Goal: Task Accomplishment & Management: Use online tool/utility

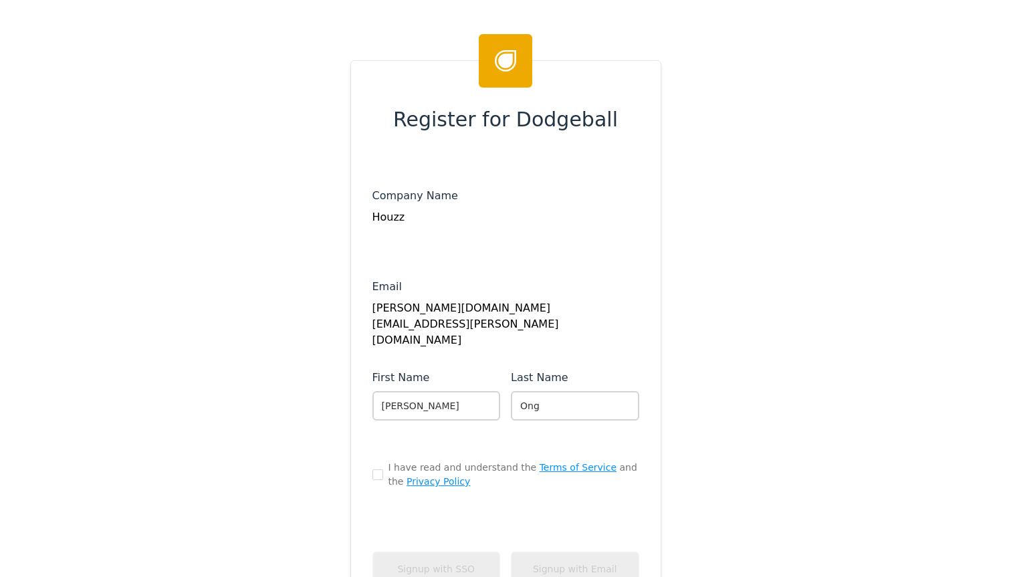
click at [453, 461] on span "I have read and understand the Terms of Service and the Privacy Policy" at bounding box center [514, 475] width 251 height 28
click at [379, 470] on input "checkbox" at bounding box center [378, 475] width 11 height 11
checkbox input "true"
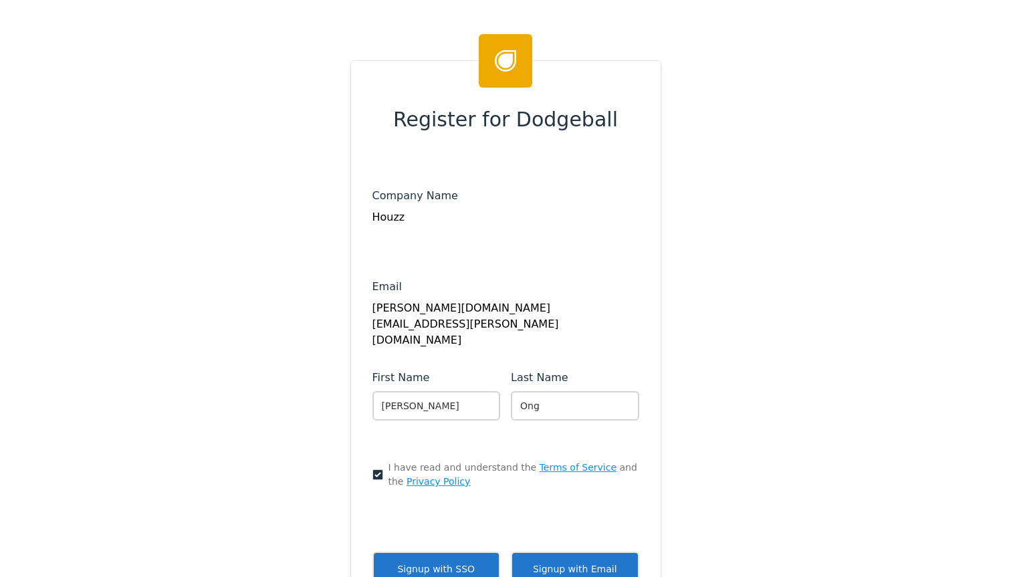
click at [556, 552] on button "Signup with Email" at bounding box center [575, 569] width 128 height 35
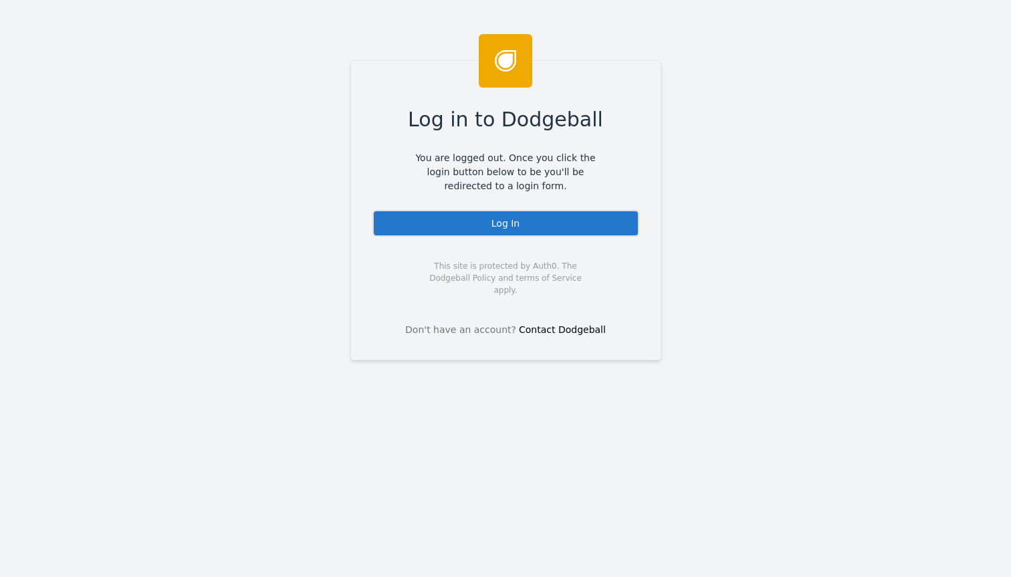
click at [506, 233] on div "Log In" at bounding box center [506, 223] width 267 height 27
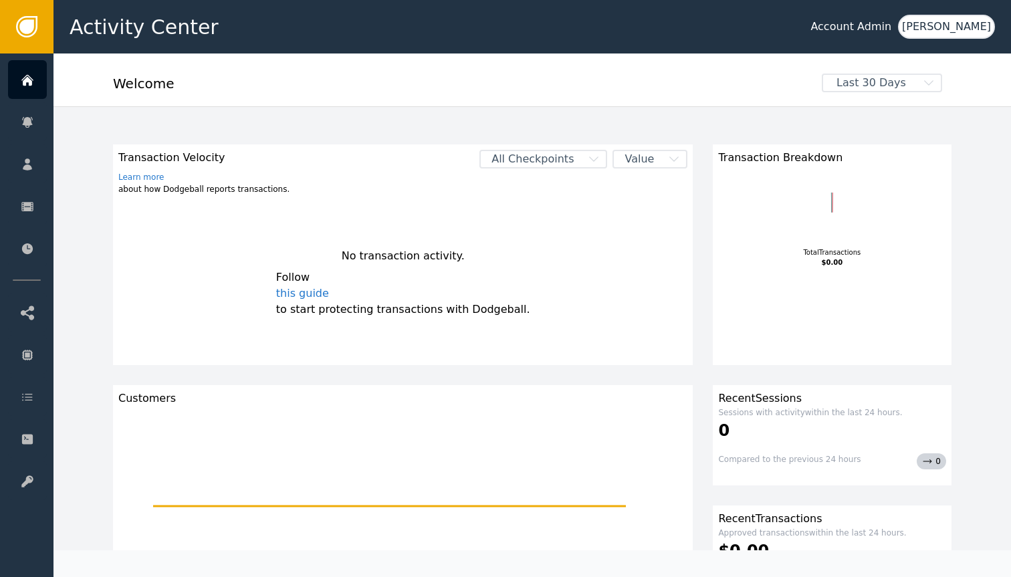
click at [892, 26] on div "Account Admin" at bounding box center [851, 27] width 81 height 16
click at [990, 26] on div "[PERSON_NAME]" at bounding box center [946, 27] width 97 height 24
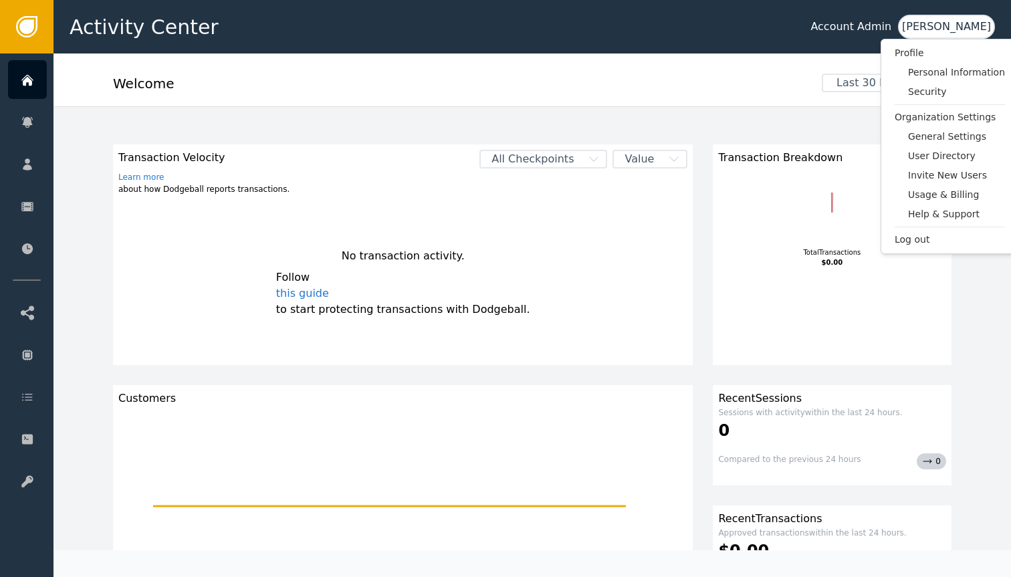
click at [589, 80] on div "Welcome" at bounding box center [463, 88] width 700 height 29
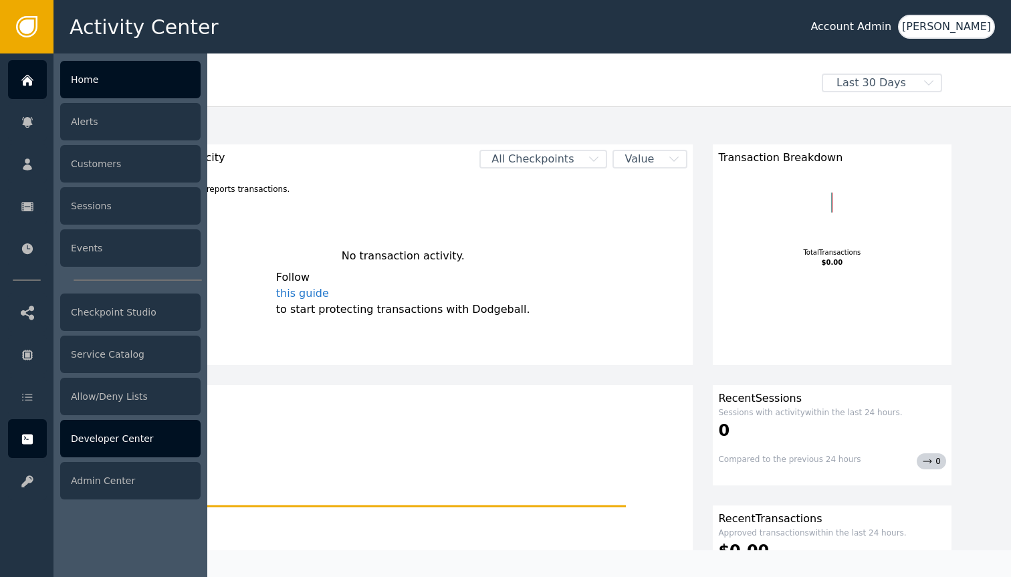
click at [120, 443] on div "Developer Center" at bounding box center [130, 438] width 140 height 37
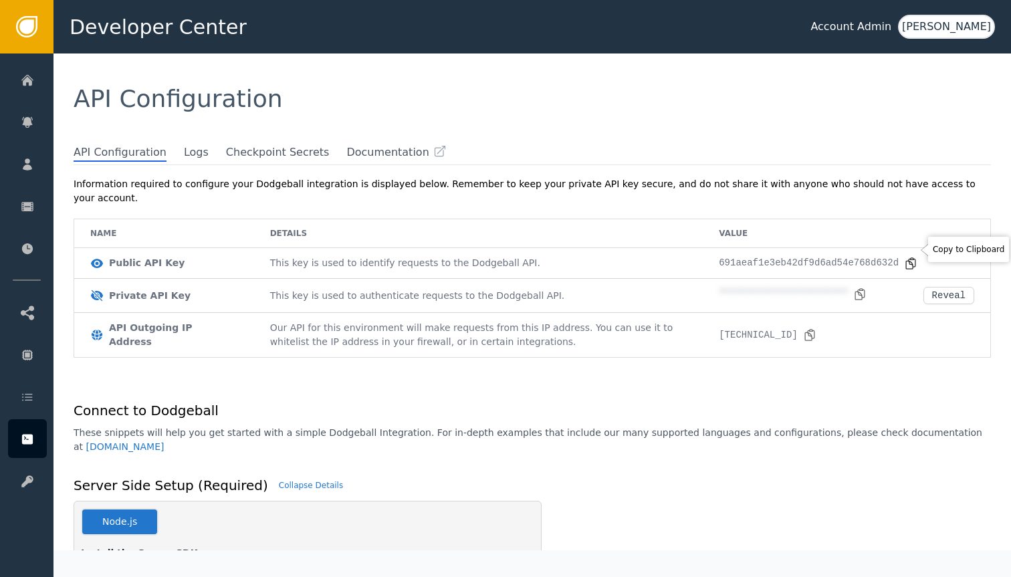
click at [905, 257] on icon at bounding box center [910, 263] width 13 height 13
click at [862, 288] on icon at bounding box center [860, 293] width 9 height 11
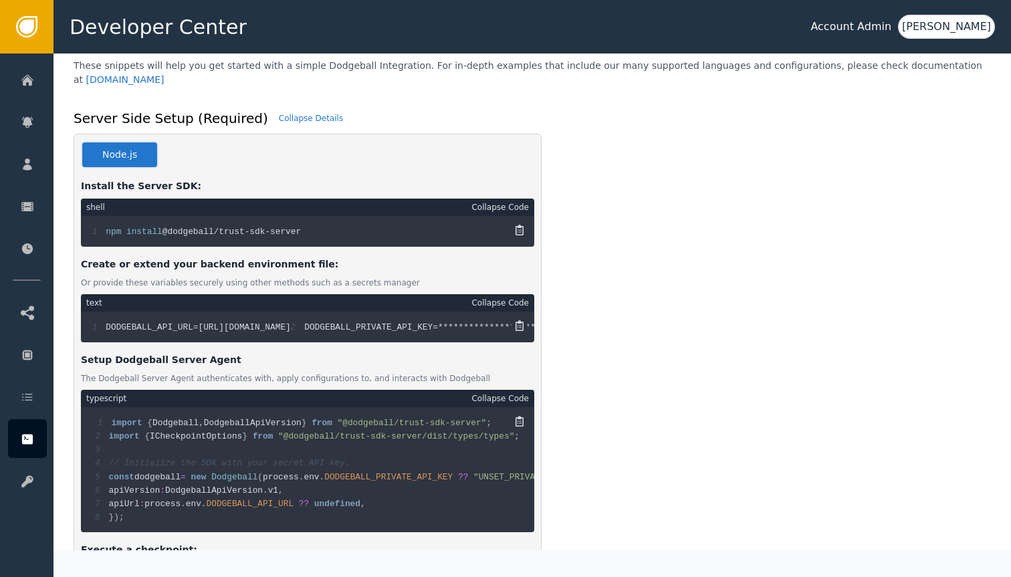
scroll to position [461, 0]
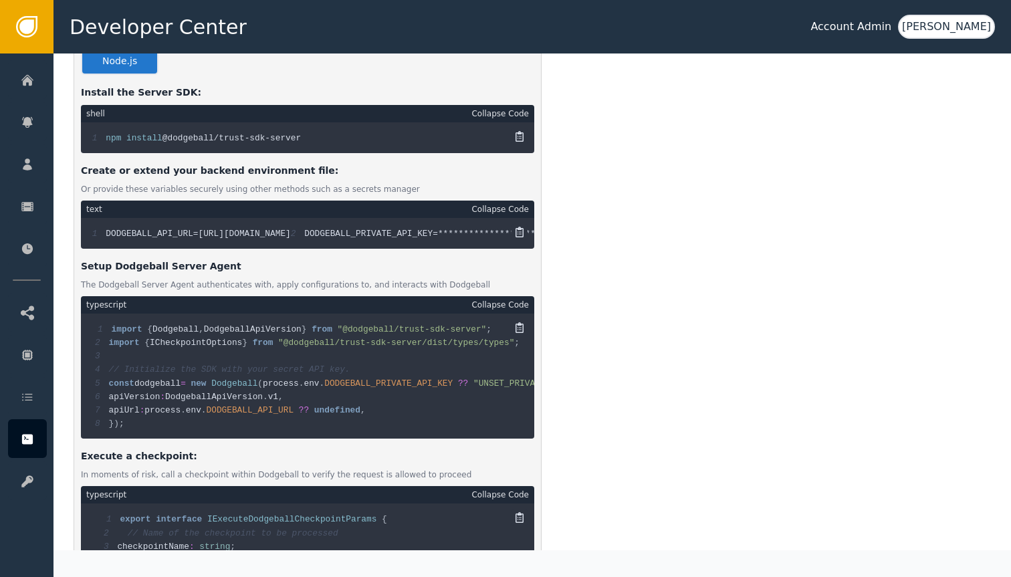
drag, startPoint x: 341, startPoint y: 219, endPoint x: 199, endPoint y: 219, distance: 141.8
click at [199, 219] on div "**********" at bounding box center [308, 233] width 454 height 31
copy span "[URL][DOMAIN_NAME]"
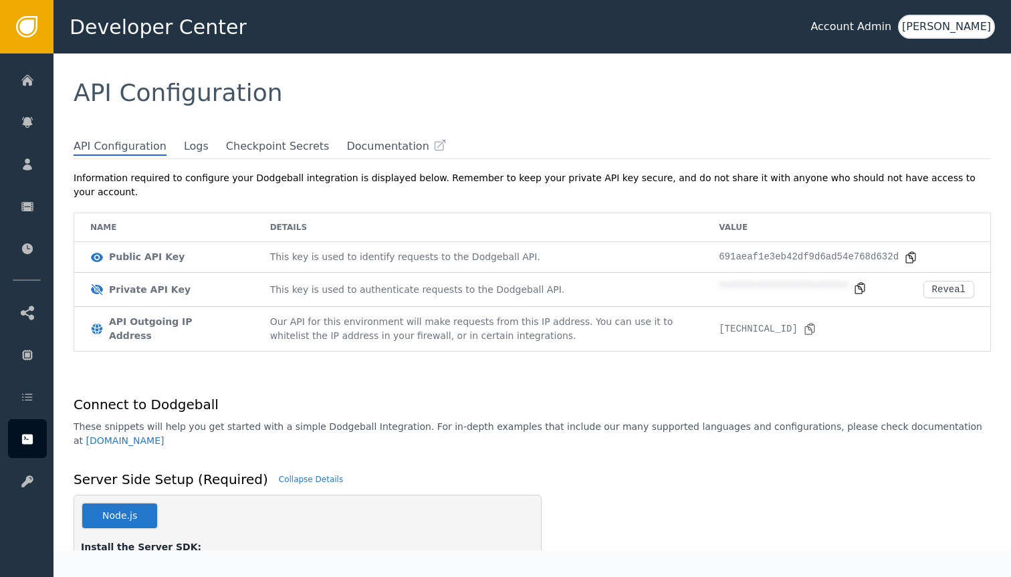
scroll to position [0, 0]
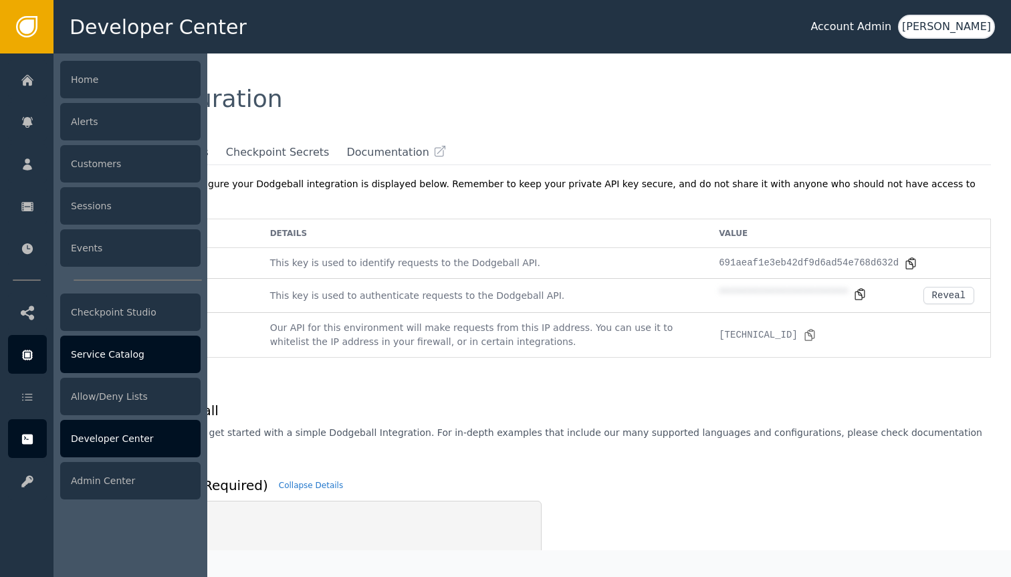
click at [136, 357] on div "Service Catalog" at bounding box center [130, 354] width 140 height 37
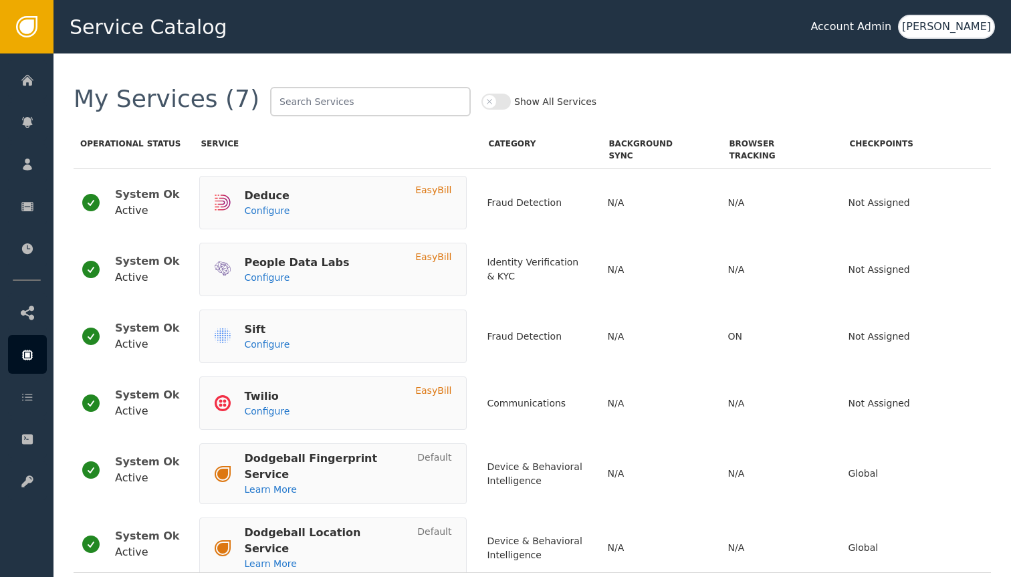
click at [482, 108] on div "Show All Services" at bounding box center [539, 101] width 115 height 29
click at [482, 101] on button "Show All Services" at bounding box center [496, 102] width 29 height 16
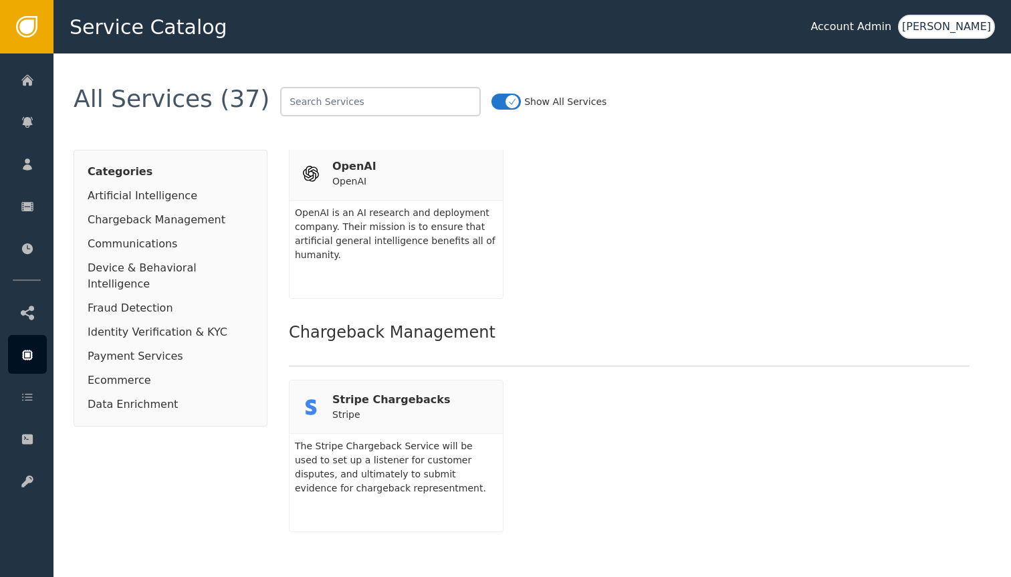
scroll to position [72, 0]
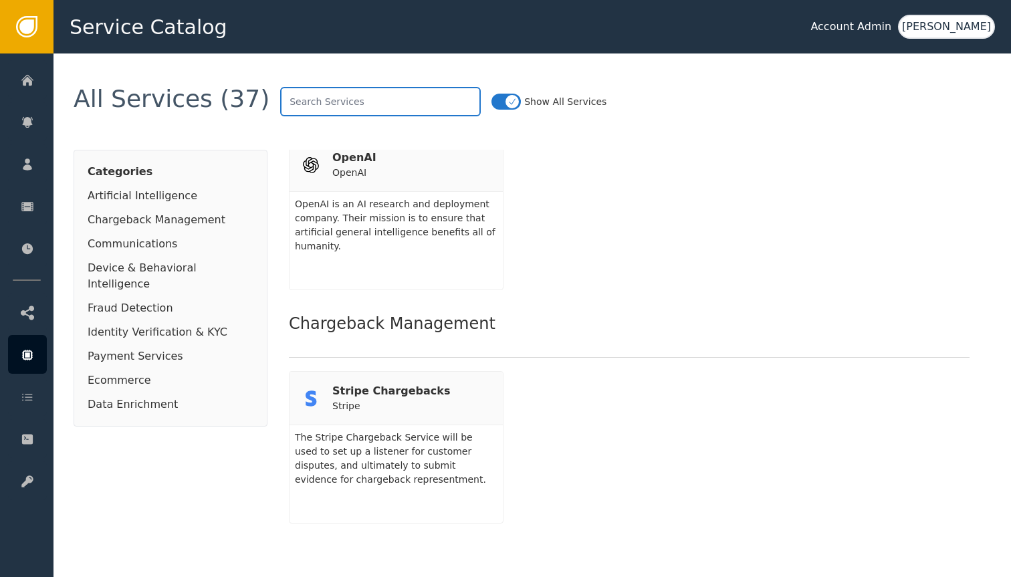
click at [396, 108] on input "text" at bounding box center [380, 101] width 201 height 29
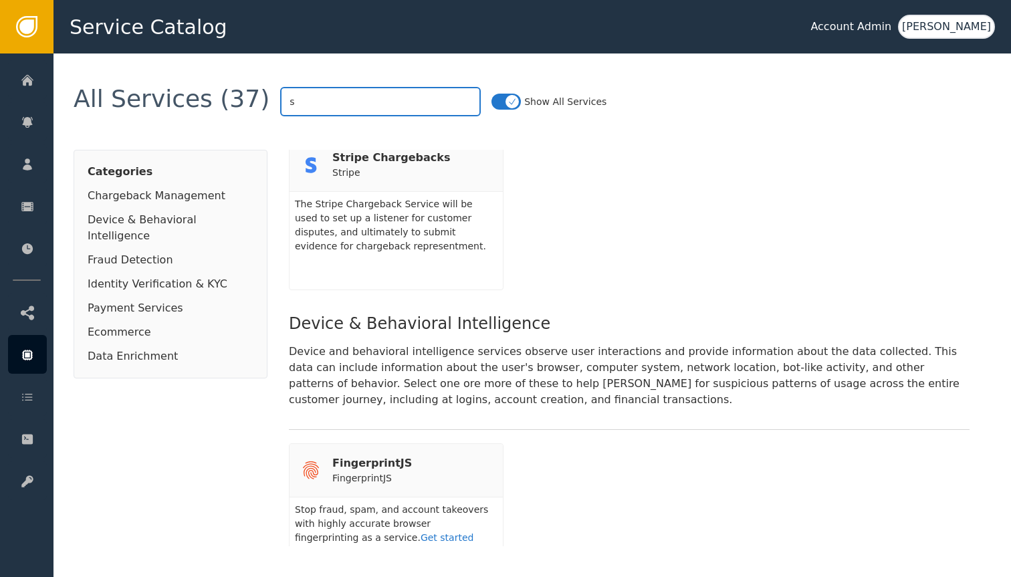
scroll to position [0, 0]
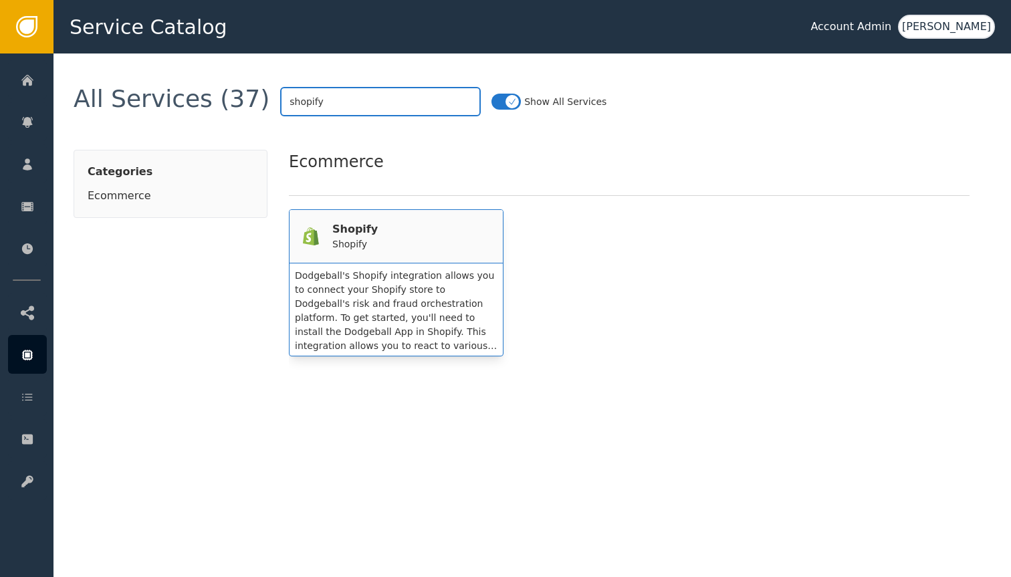
type input "shopify"
click at [451, 281] on div "Dodgeball's Shopify integration allows you to connect your Shopify store to Dod…" at bounding box center [396, 312] width 203 height 87
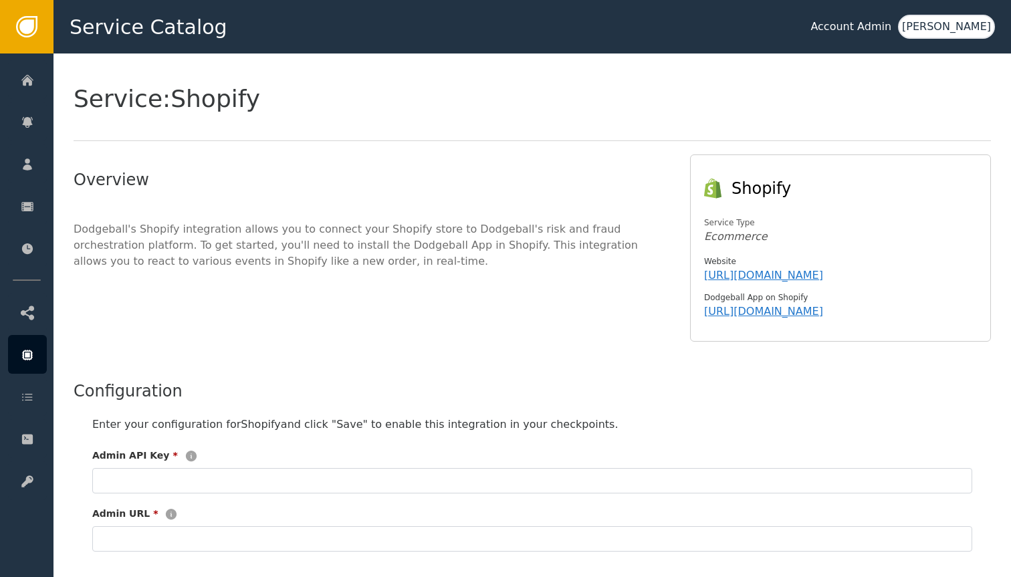
scroll to position [92, 0]
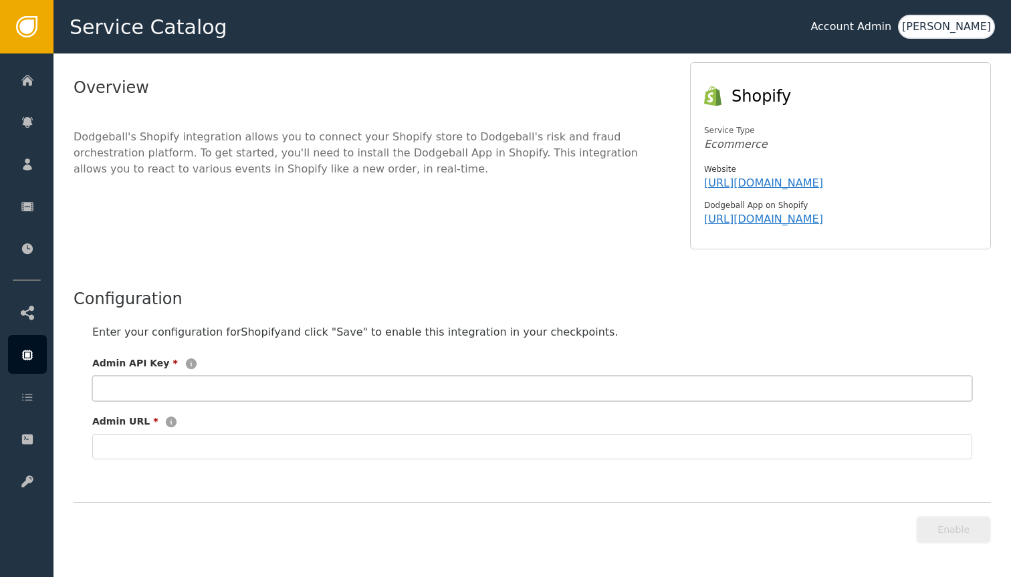
click at [470, 398] on input "text" at bounding box center [532, 388] width 880 height 25
paste input "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"
type input "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"
click at [468, 458] on input "text" at bounding box center [532, 446] width 880 height 25
paste input "[DOMAIN_NAME]"
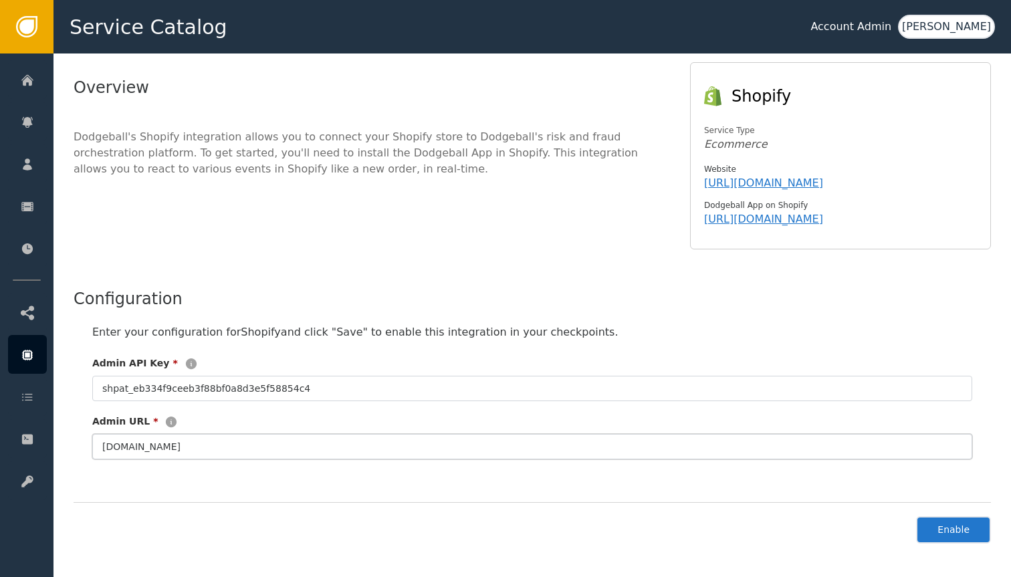
type input "[DOMAIN_NAME]"
click at [959, 540] on button "Enable" at bounding box center [953, 529] width 75 height 27
type input "**********"
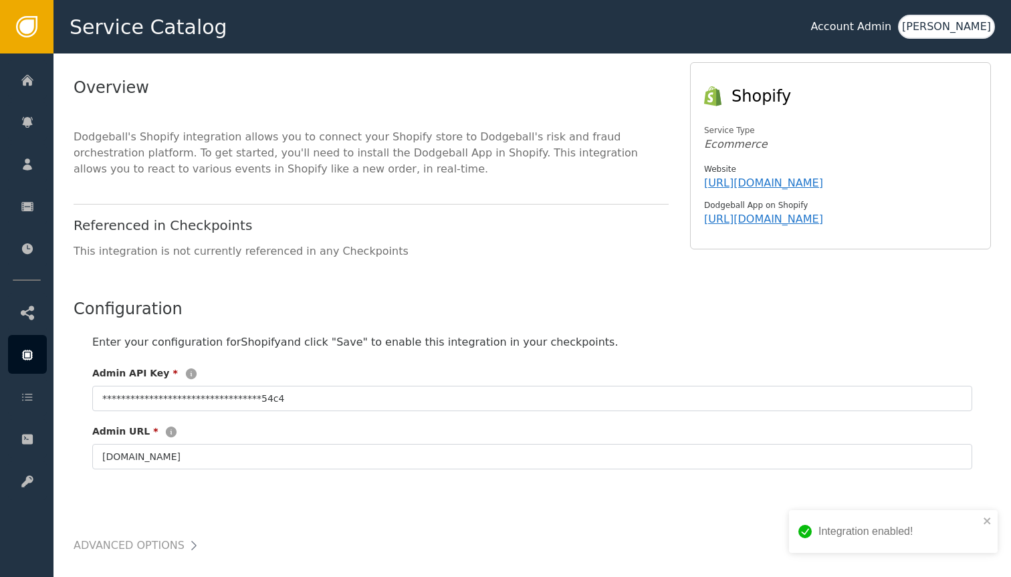
scroll to position [178, 0]
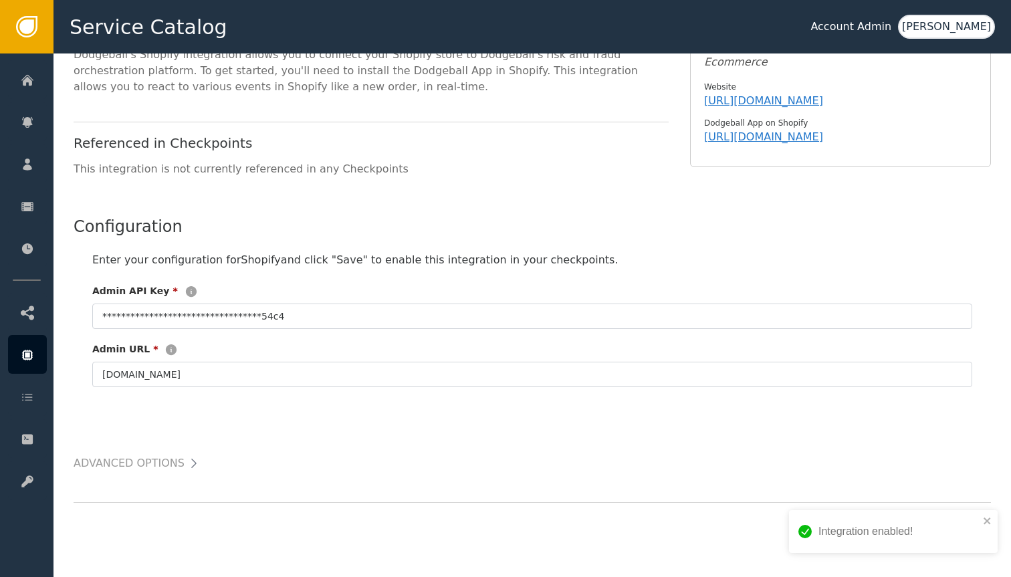
click at [146, 460] on h2 "Advanced Options" at bounding box center [129, 463] width 111 height 19
click at [173, 460] on h2 "Advanced Options" at bounding box center [129, 463] width 111 height 19
click at [187, 463] on icon at bounding box center [193, 463] width 13 height 13
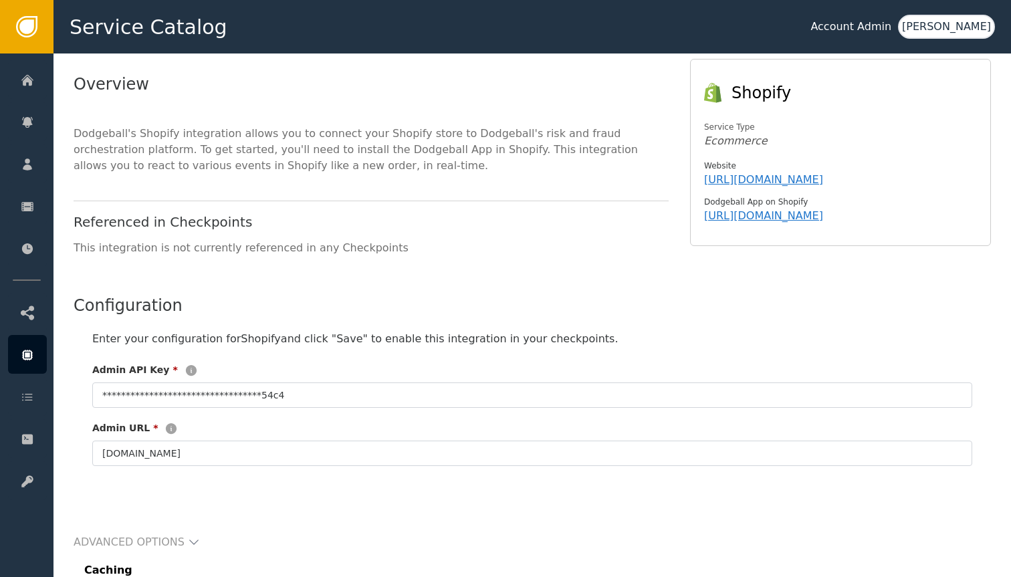
scroll to position [0, 0]
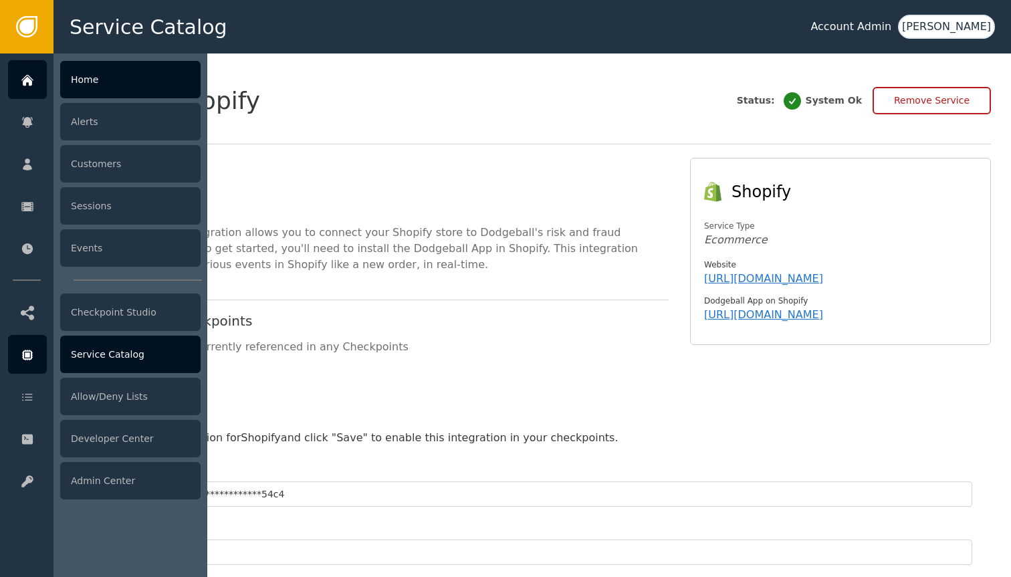
click at [16, 72] on div at bounding box center [27, 79] width 39 height 39
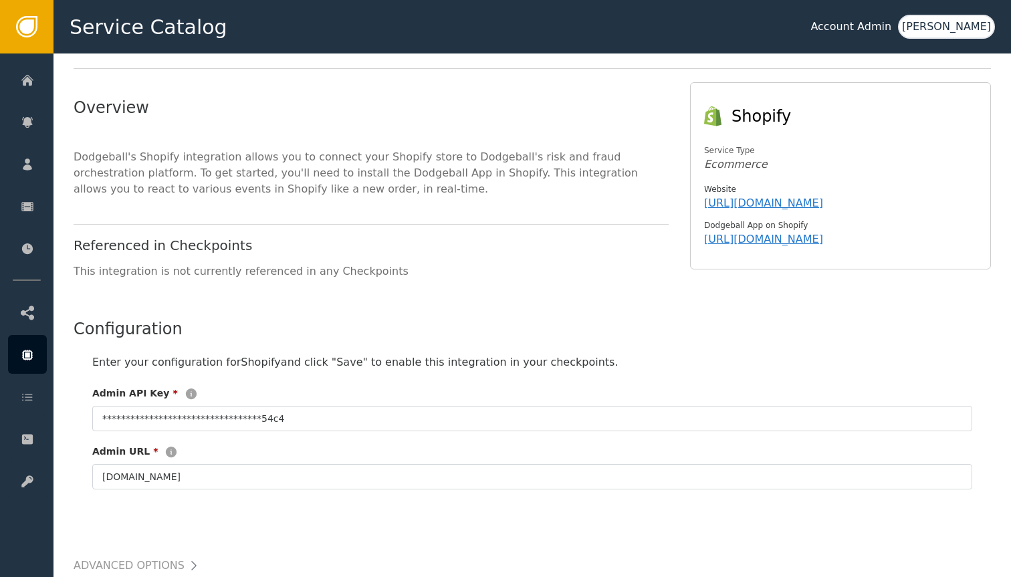
scroll to position [3, 0]
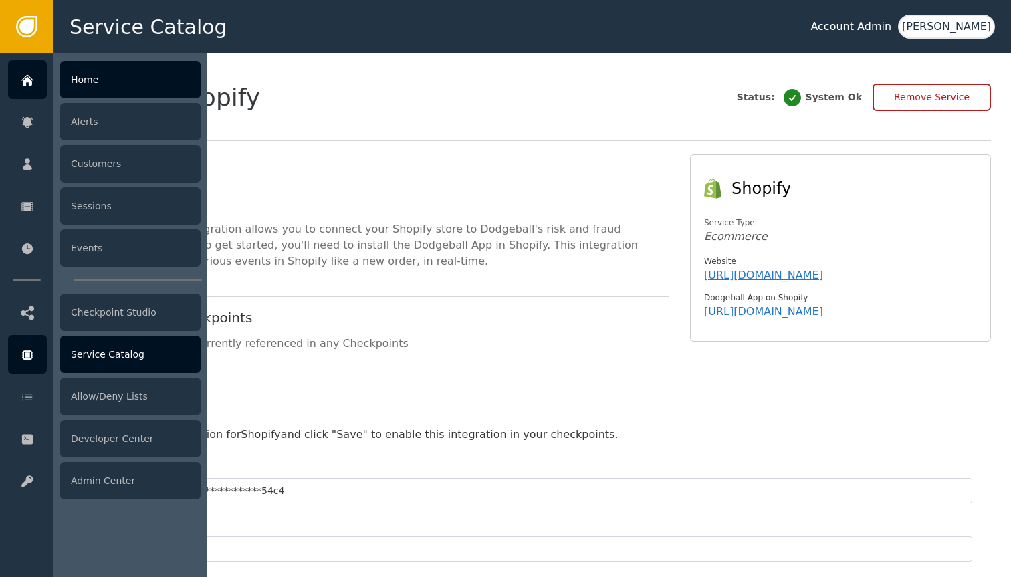
click at [35, 85] on div at bounding box center [27, 79] width 39 height 39
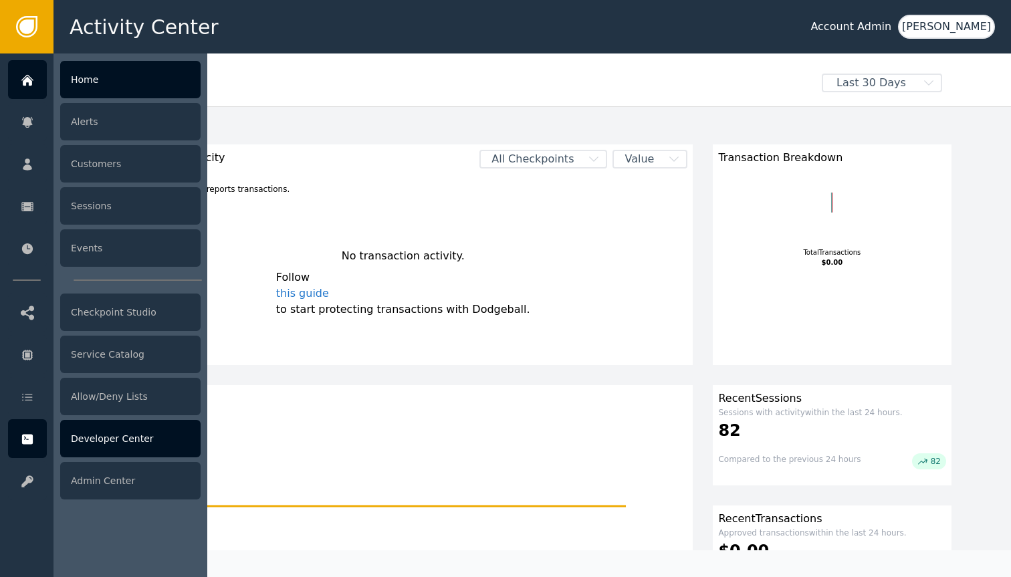
click at [121, 456] on div "Developer Center" at bounding box center [130, 438] width 140 height 37
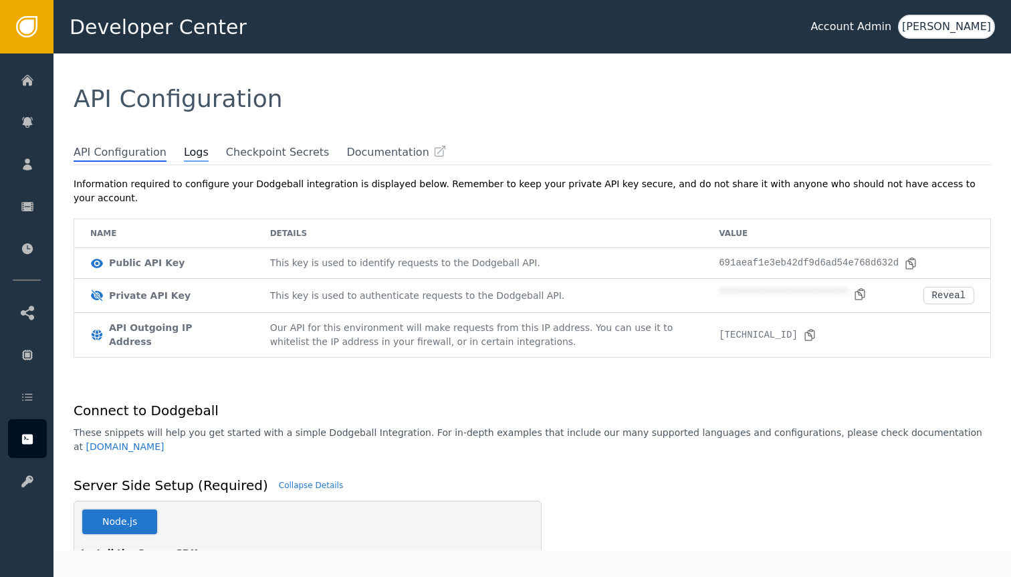
click at [185, 146] on span "Logs" at bounding box center [196, 152] width 25 height 17
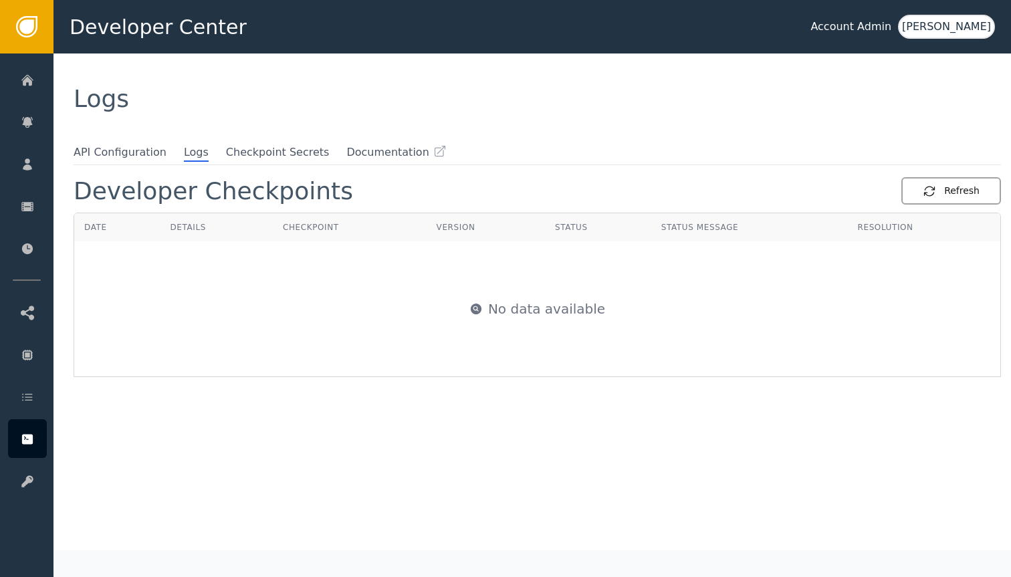
click at [941, 187] on div "Refresh" at bounding box center [951, 191] width 57 height 14
